Goal: Find contact information: Find contact information

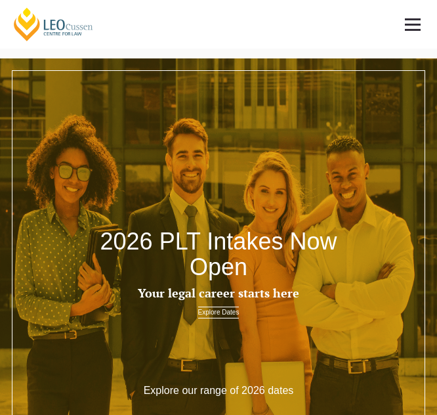
click at [411, 32] on link at bounding box center [412, 24] width 49 height 49
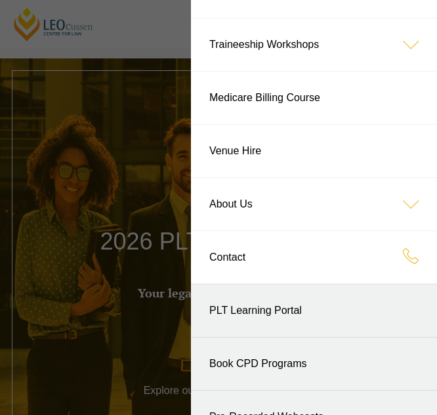
scroll to position [225, 0]
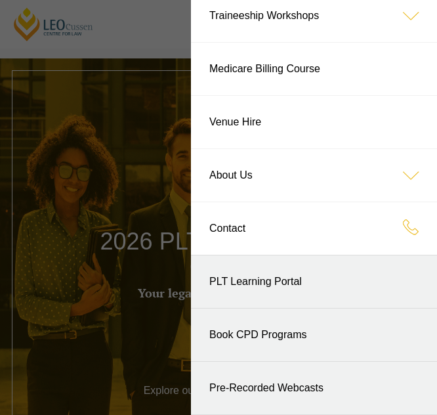
click at [294, 167] on link "About Us" at bounding box center [314, 175] width 246 height 52
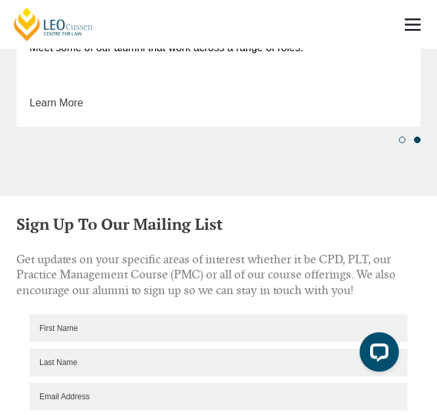
scroll to position [1477, 0]
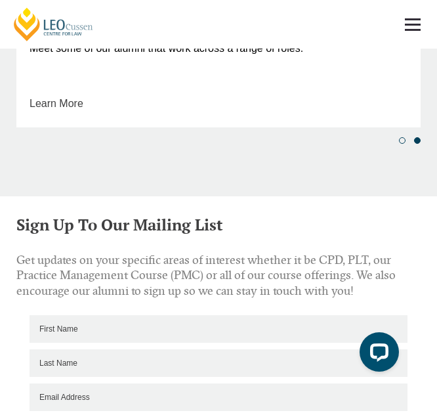
click at [414, 28] on link at bounding box center [412, 24] width 49 height 49
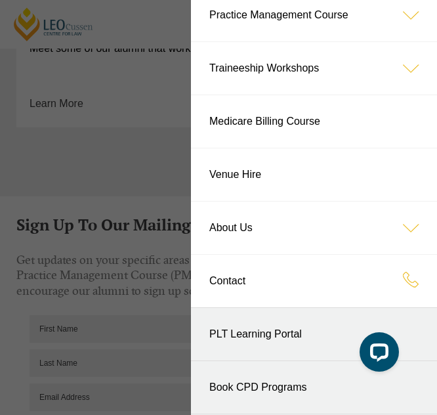
scroll to position [176, 0]
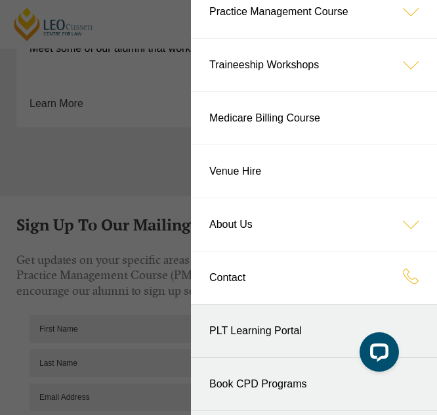
click at [264, 280] on link "Contact" at bounding box center [314, 277] width 246 height 52
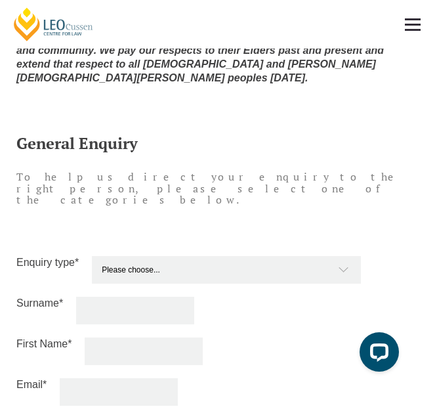
scroll to position [1166, 0]
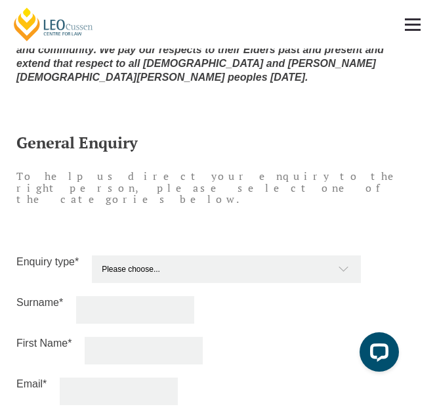
drag, startPoint x: 193, startPoint y: 131, endPoint x: 215, endPoint y: 69, distance: 66.0
click at [193, 134] on h2 "General Enquiry" at bounding box center [218, 142] width 404 height 17
